Goal: Information Seeking & Learning: Learn about a topic

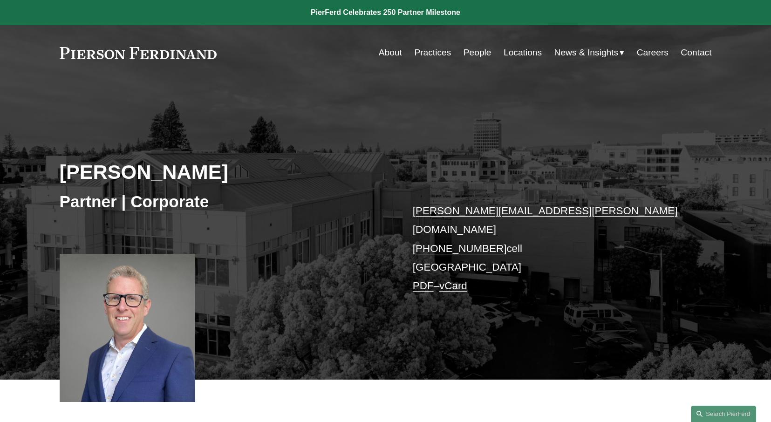
scroll to position [291, 0]
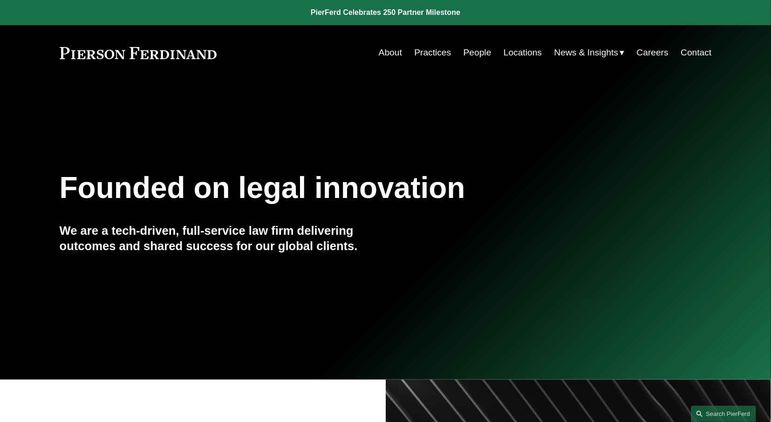
click at [484, 54] on link "People" at bounding box center [477, 53] width 28 height 18
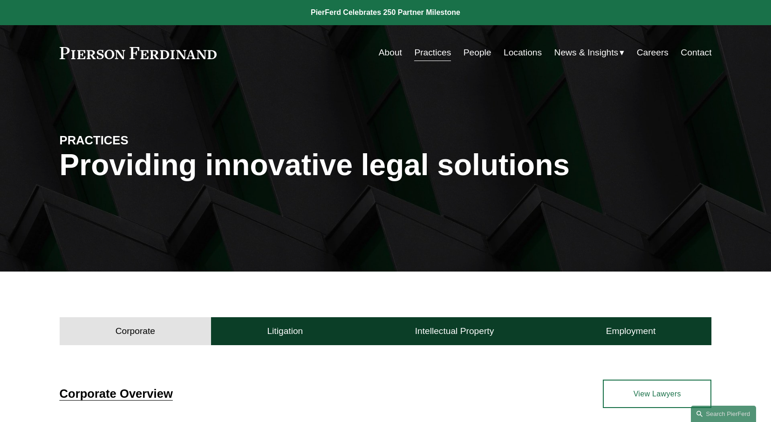
scroll to position [304, 0]
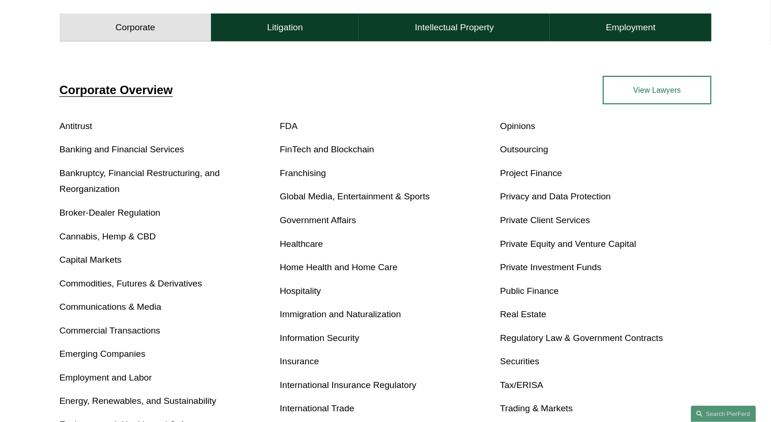
click at [285, 123] on link "FDA" at bounding box center [289, 126] width 18 height 10
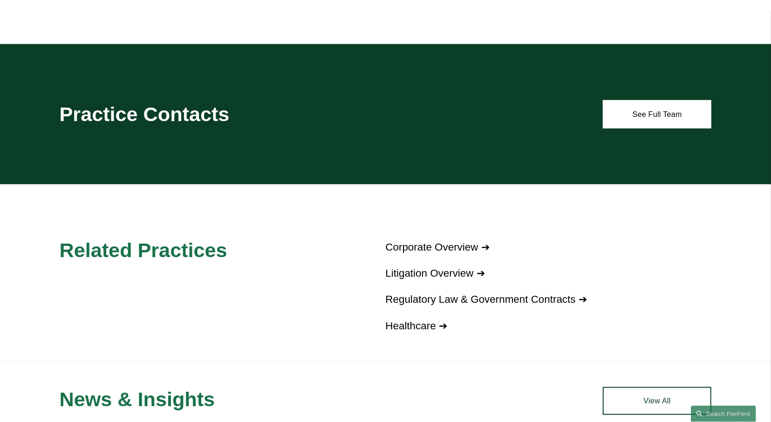
scroll to position [969, 0]
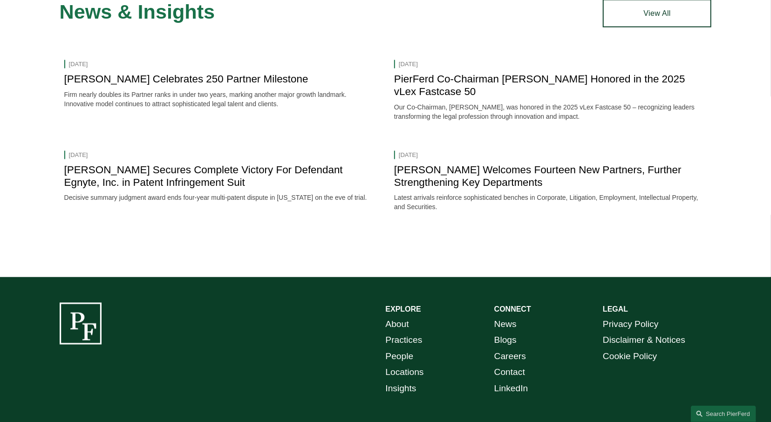
click at [662, 23] on link "View All" at bounding box center [657, 14] width 109 height 28
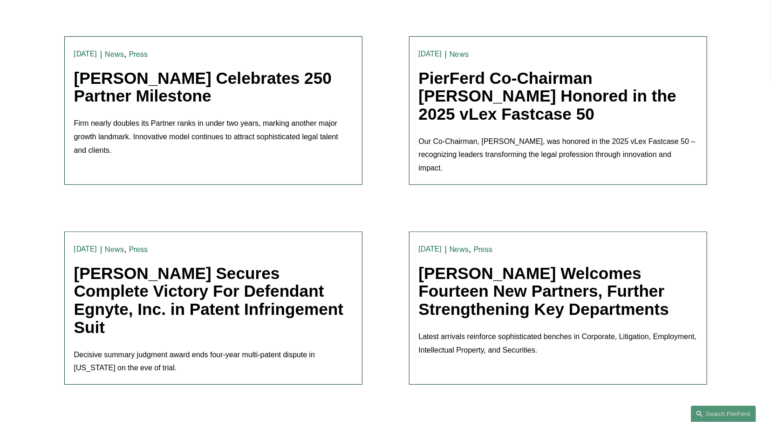
scroll to position [388, 0]
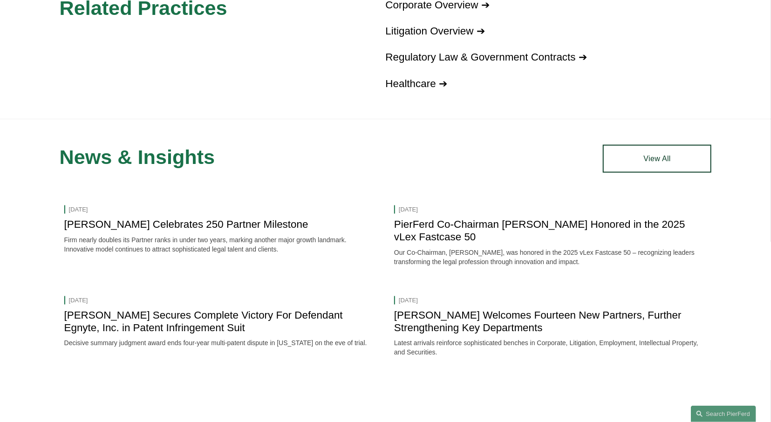
scroll to position [630, 0]
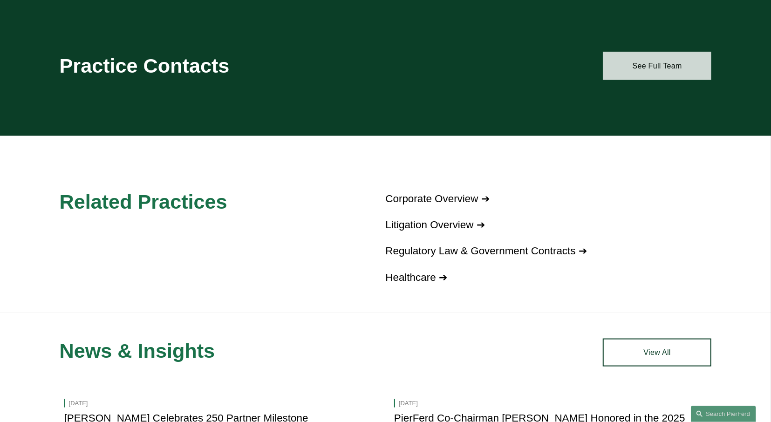
click at [642, 68] on link "See Full Team" at bounding box center [657, 66] width 109 height 28
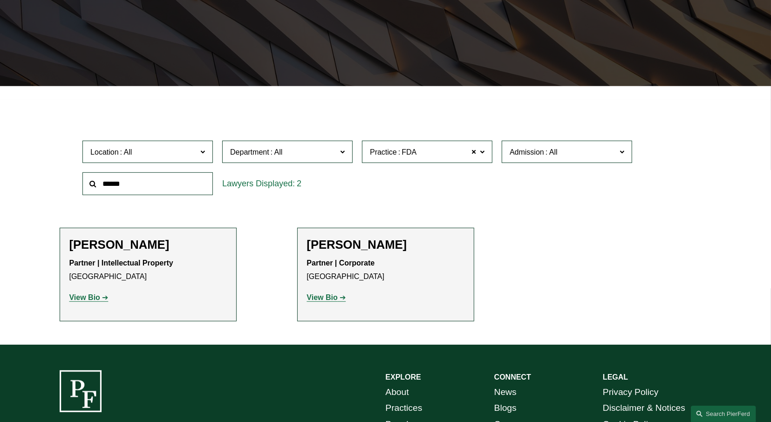
scroll to position [194, 0]
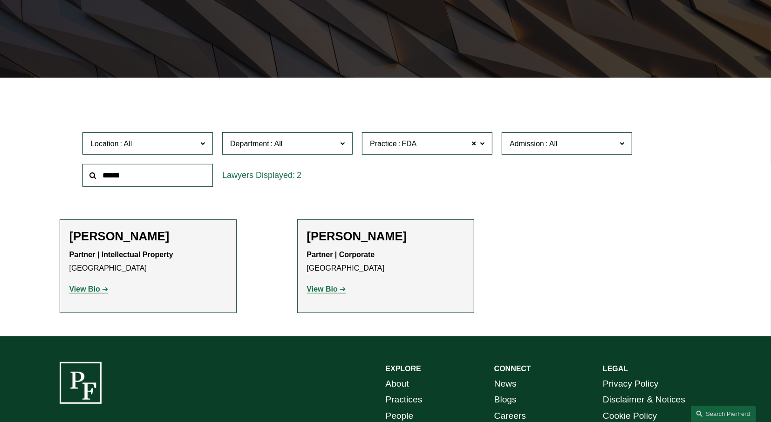
click at [338, 286] on link "View Bio" at bounding box center [326, 289] width 39 height 8
click at [104, 290] on link "View Bio" at bounding box center [88, 289] width 39 height 8
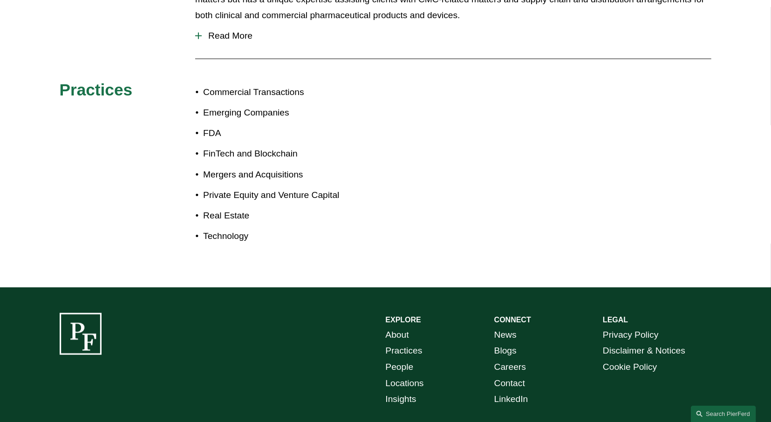
scroll to position [445, 0]
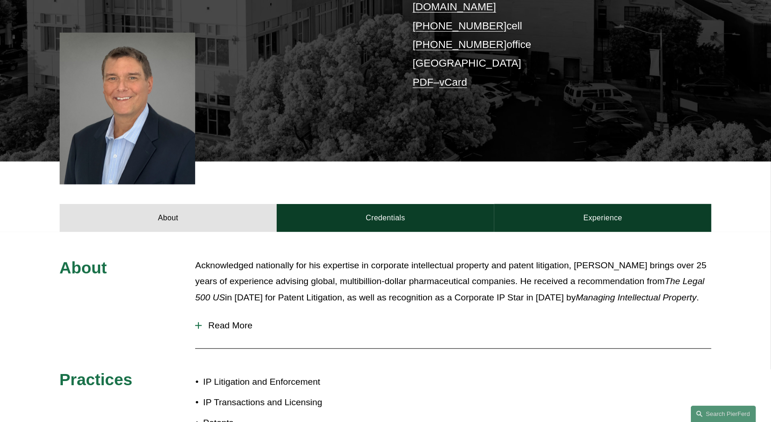
scroll to position [339, 0]
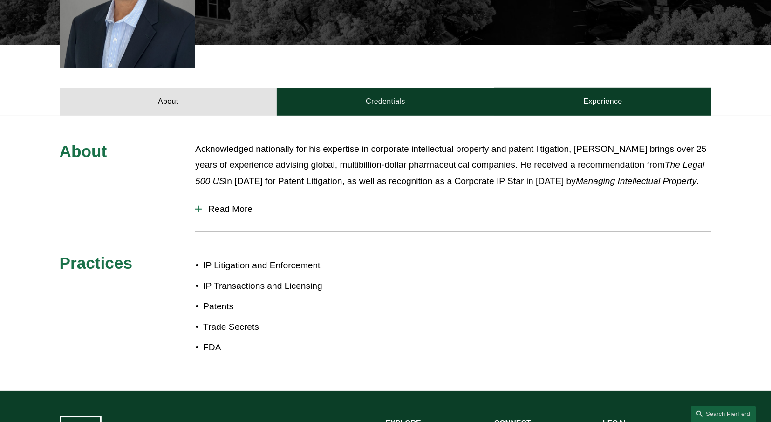
click at [231, 204] on span "Read More" at bounding box center [457, 209] width 510 height 10
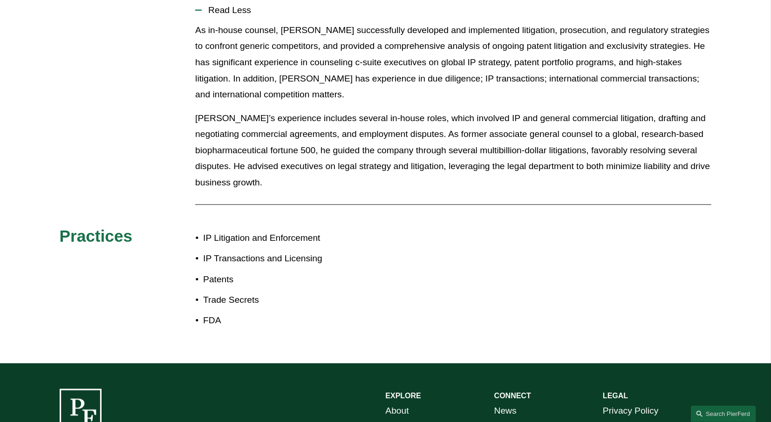
scroll to position [533, 0]
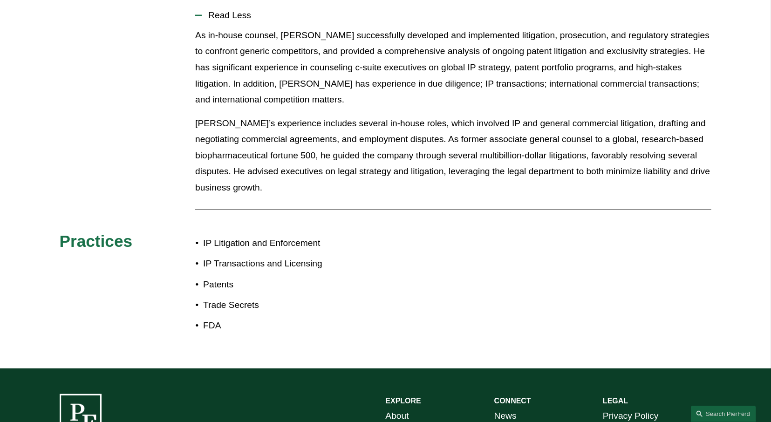
click at [585, 124] on p "Greg’s experience includes several in-house roles, which involved IP and genera…" at bounding box center [453, 156] width 516 height 81
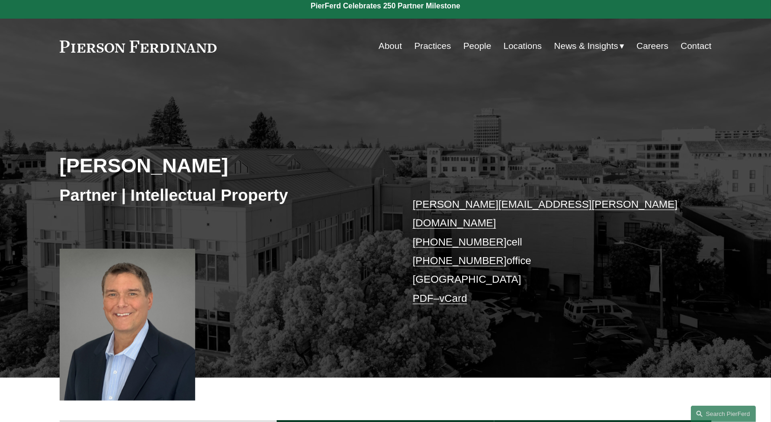
scroll to position [0, 0]
